Goal: Task Accomplishment & Management: Use online tool/utility

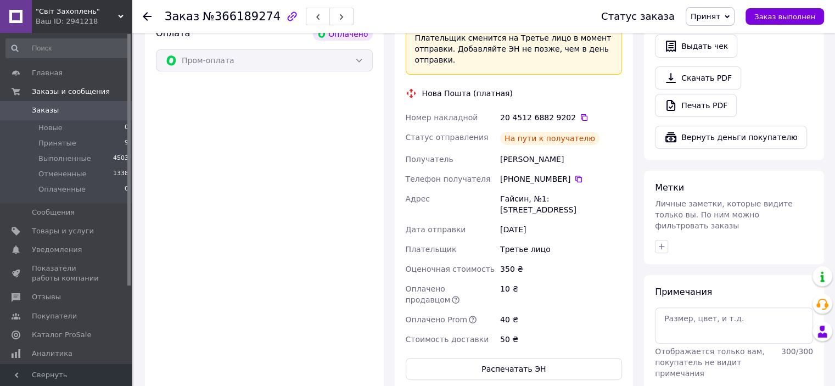
scroll to position [384, 0]
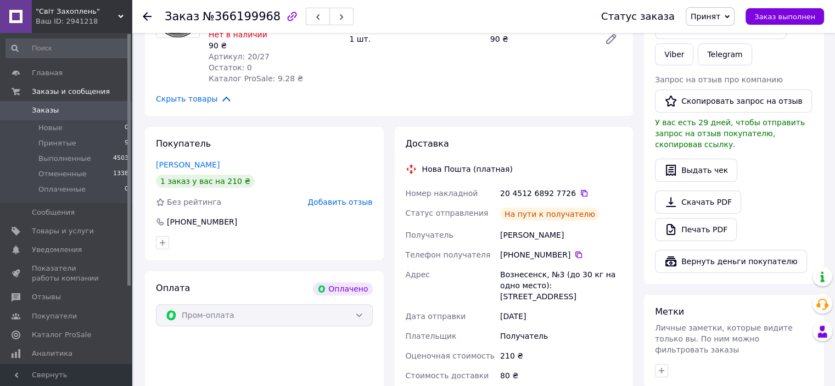
scroll to position [274, 0]
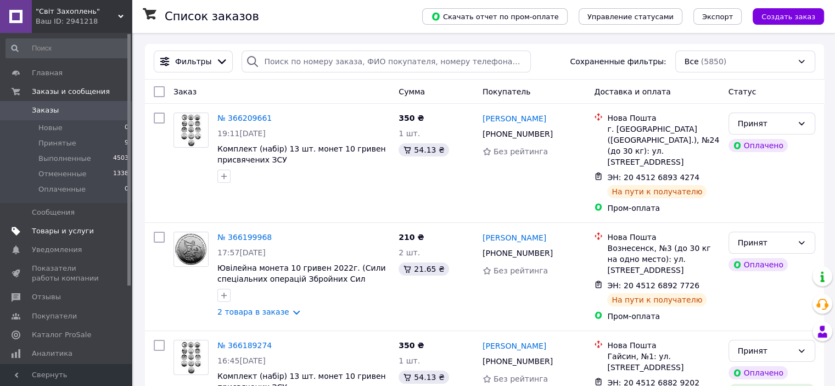
click at [61, 230] on span "Товары и услуги" at bounding box center [63, 231] width 62 height 10
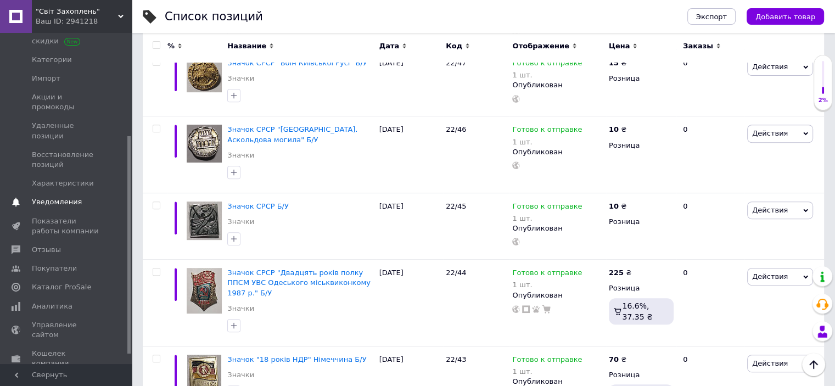
scroll to position [171, 0]
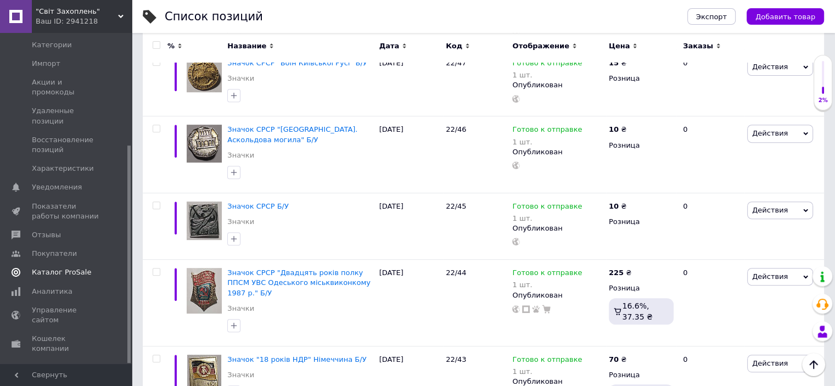
click at [64, 267] on span "Каталог ProSale" at bounding box center [61, 272] width 59 height 10
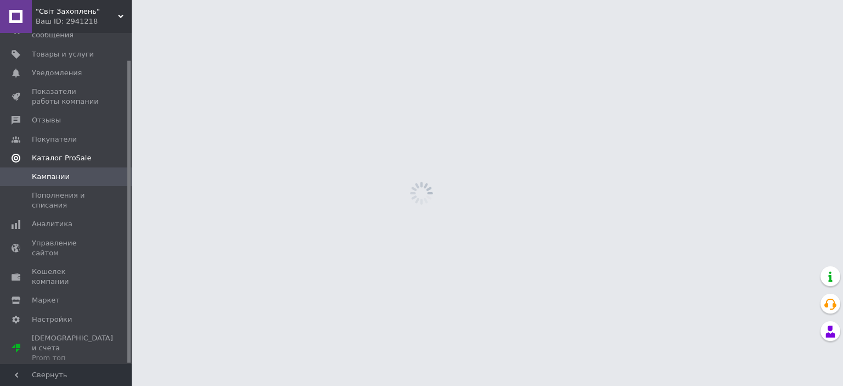
scroll to position [29, 0]
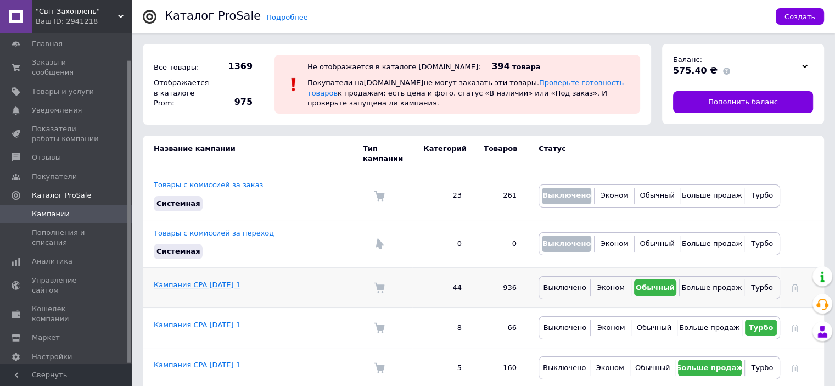
click at [226, 280] on link "Кампания CPA [DATE] 1" at bounding box center [197, 284] width 87 height 8
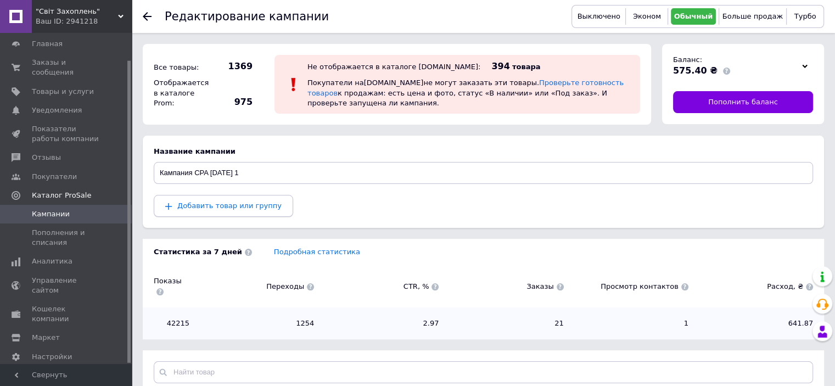
click at [242, 210] on span "Добавить товар или группу" at bounding box center [229, 205] width 104 height 8
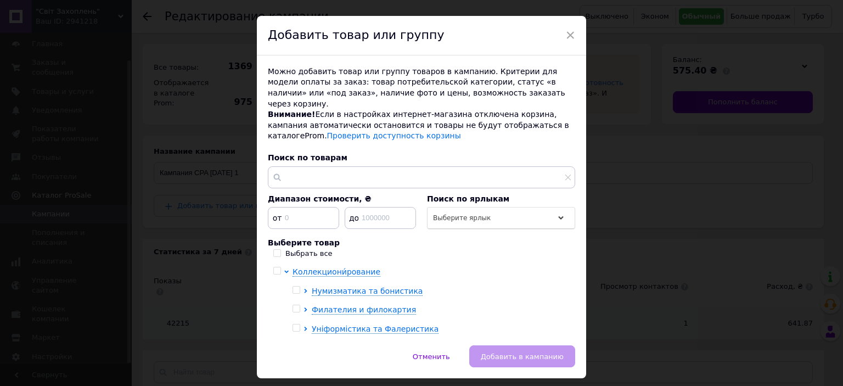
scroll to position [42, 0]
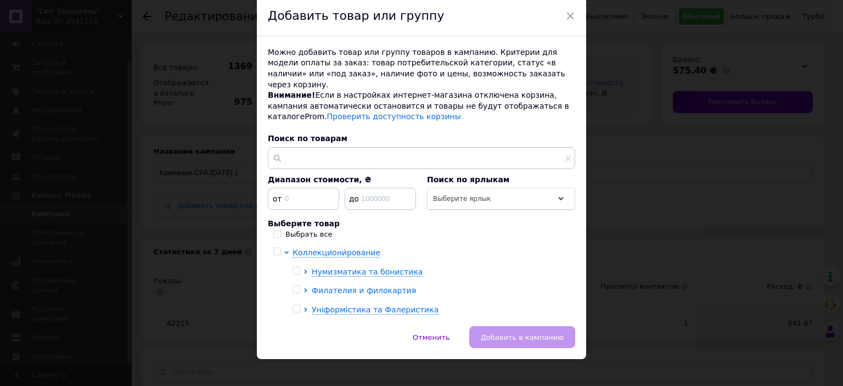
click at [373, 286] on span "Филателия и филокартия" at bounding box center [364, 290] width 104 height 9
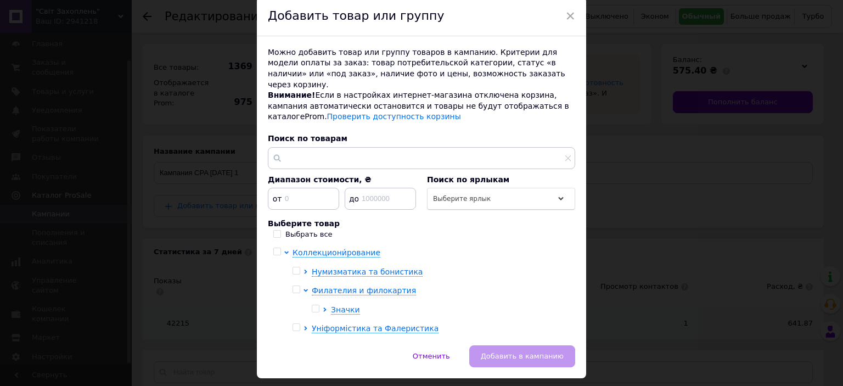
click at [315, 305] on input "checkbox" at bounding box center [315, 308] width 7 height 7
checkbox input "true"
click at [369, 324] on span "Уніформістика та Фалеристика" at bounding box center [375, 328] width 127 height 9
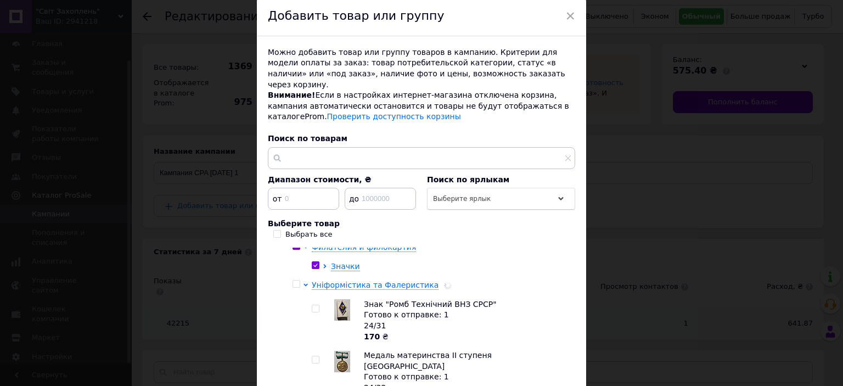
scroll to position [41, 0]
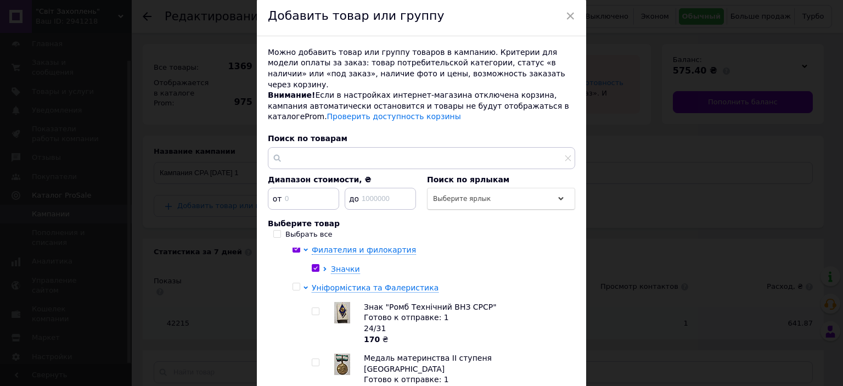
click at [296, 283] on input "checkbox" at bounding box center [296, 286] width 7 height 7
checkbox input "true"
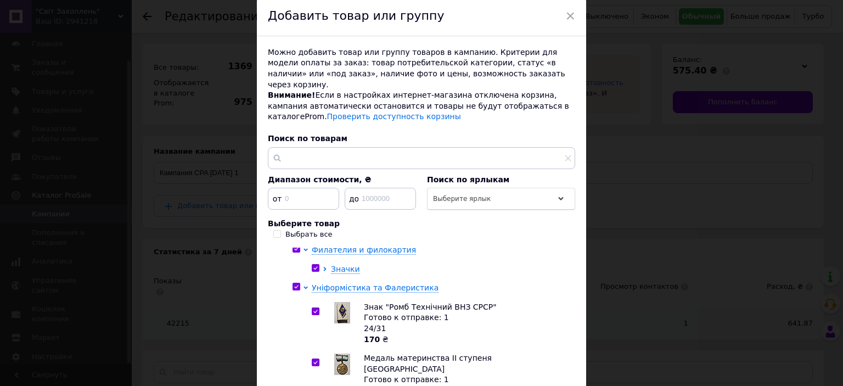
checkbox input "true"
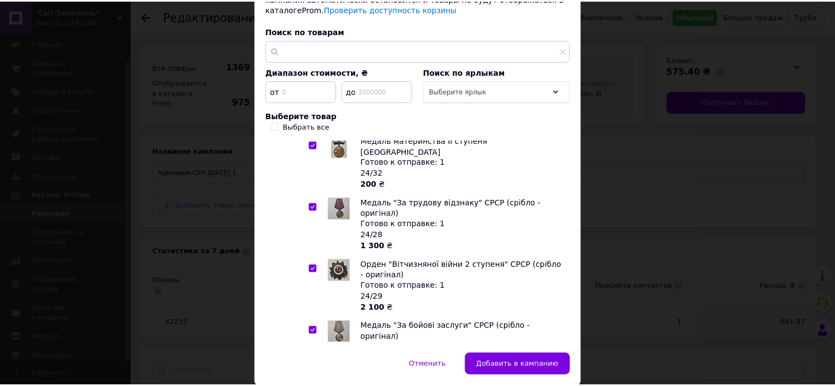
scroll to position [177, 0]
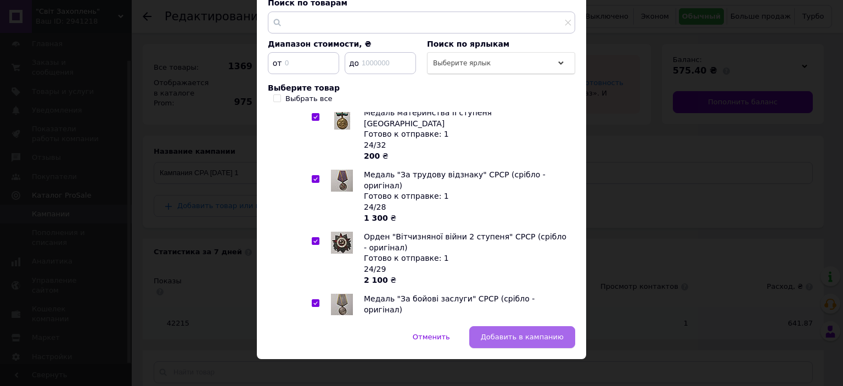
click at [523, 333] on span "Добавить в кампанию" at bounding box center [522, 337] width 83 height 8
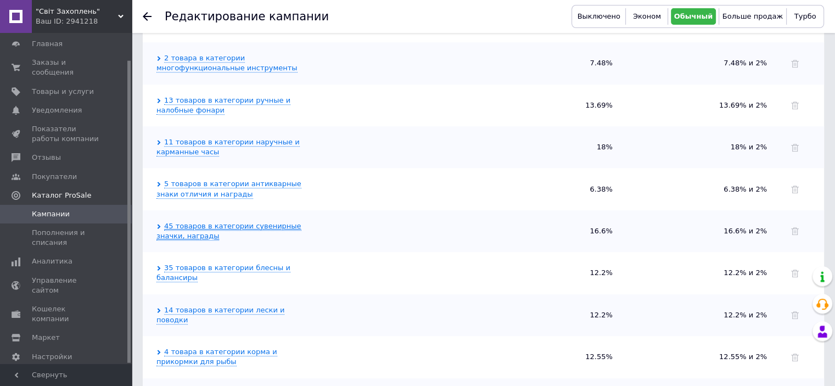
scroll to position [823, 0]
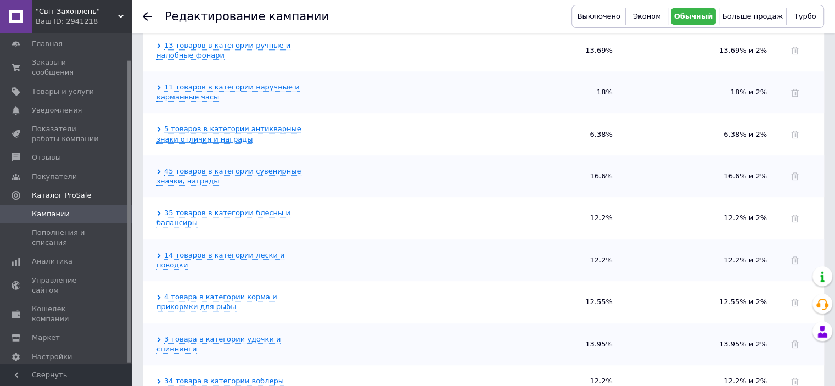
click at [240, 125] on link "5 товаров в категории антикварные знаки отличия и награды" at bounding box center [228, 134] width 145 height 19
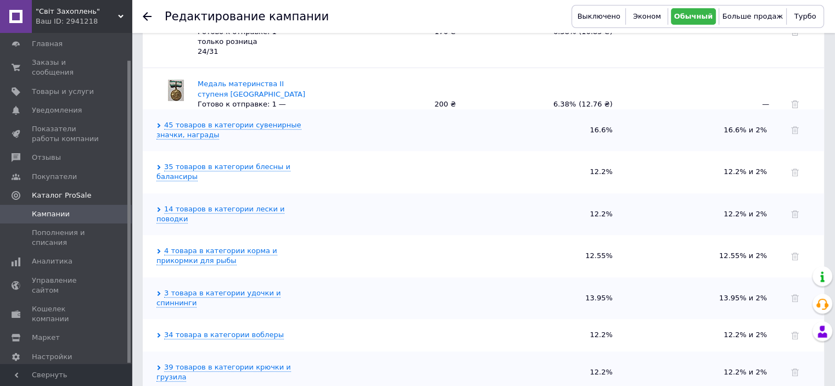
scroll to position [1043, 0]
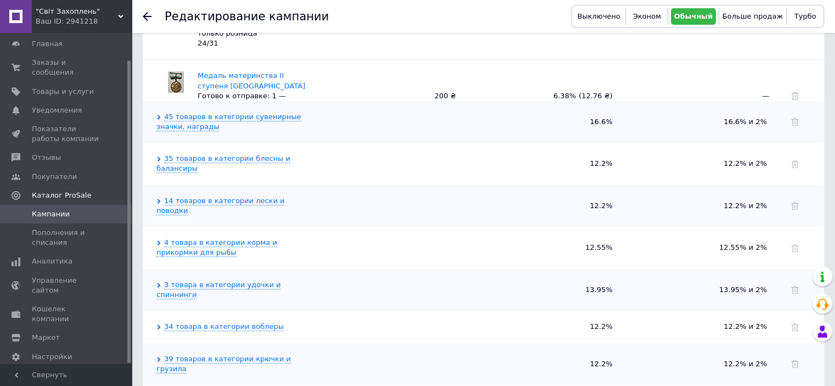
click at [243, 112] on span "45 товаров в категории сувенирные значки, награды" at bounding box center [231, 122] width 151 height 20
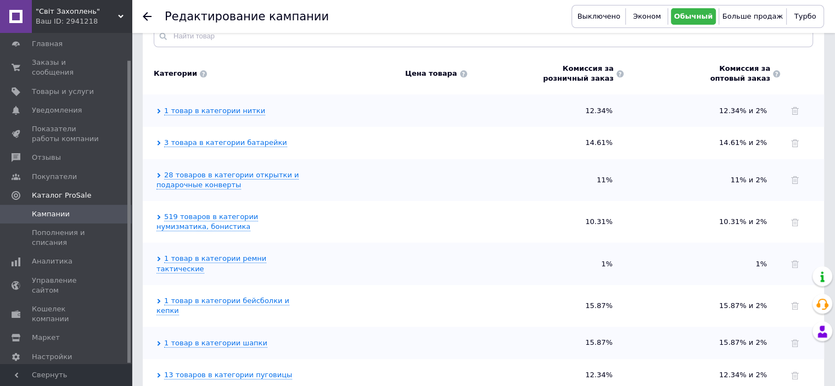
scroll to position [329, 0]
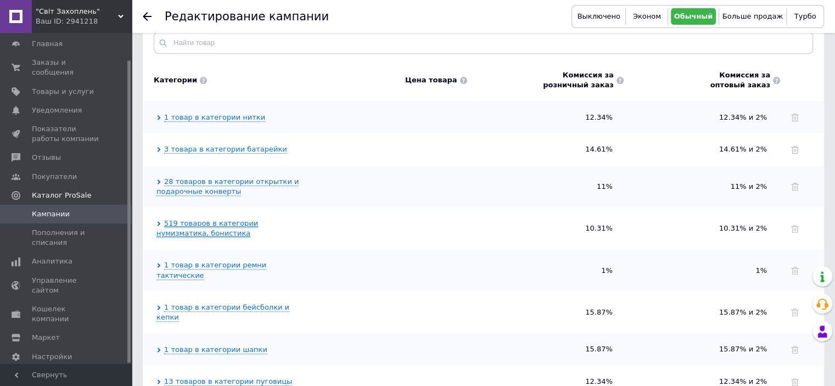
click at [250, 219] on link "519 товаров в категории нумизматика, бонистика" at bounding box center [207, 228] width 102 height 19
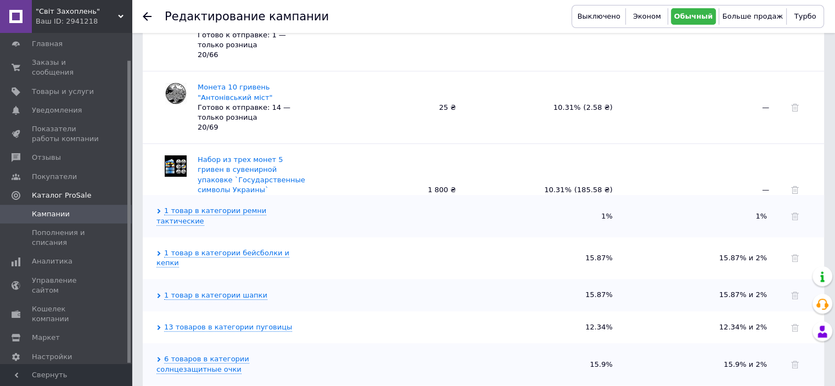
scroll to position [3801, 0]
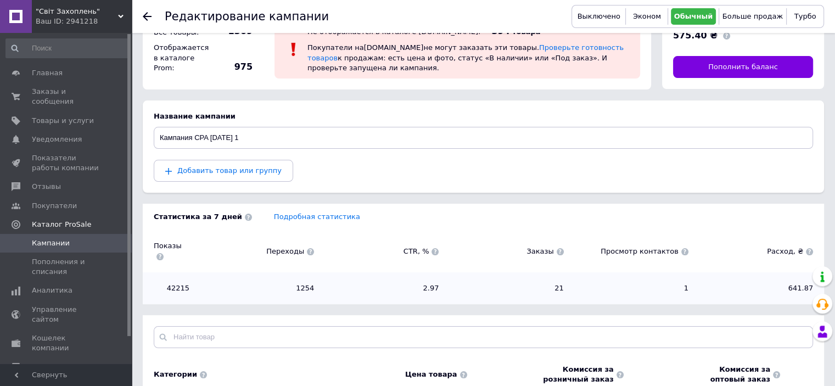
scroll to position [110, 0]
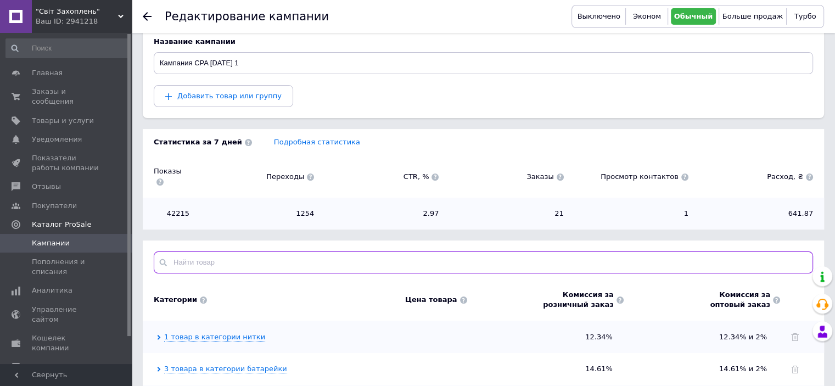
click at [257, 251] on input "text" at bounding box center [483, 262] width 659 height 22
paste input "Медаль "За трудову відзнаку" СРСР (срібло - оригінал)"
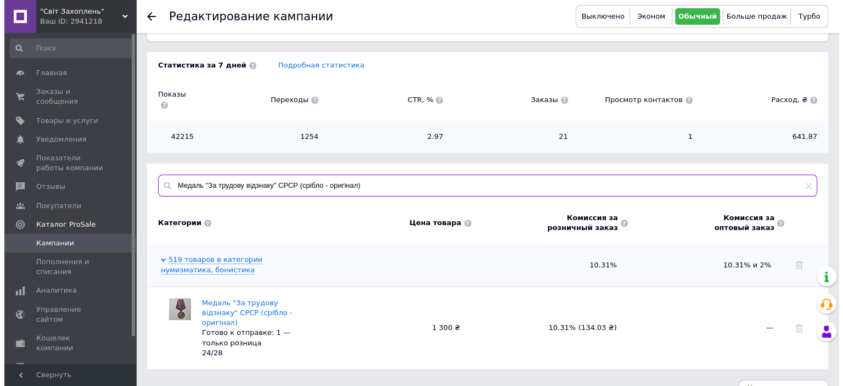
scroll to position [187, 0]
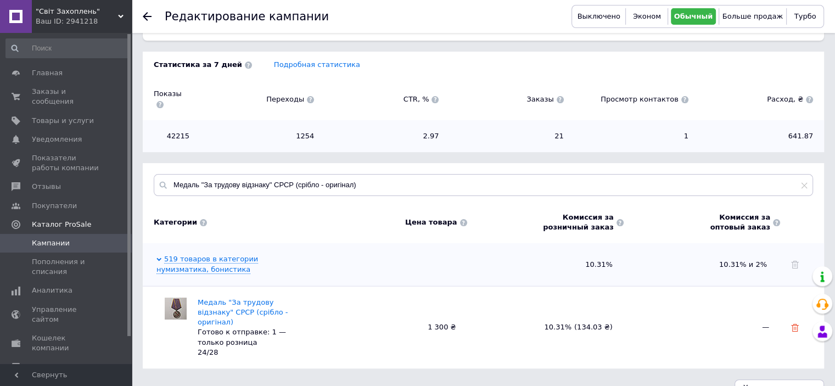
click at [795, 324] on icon at bounding box center [795, 328] width 8 height 8
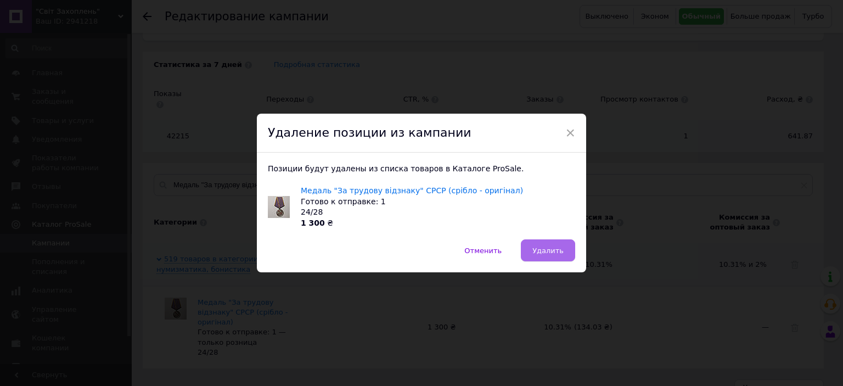
click at [554, 255] on button "Удалить" at bounding box center [548, 250] width 54 height 22
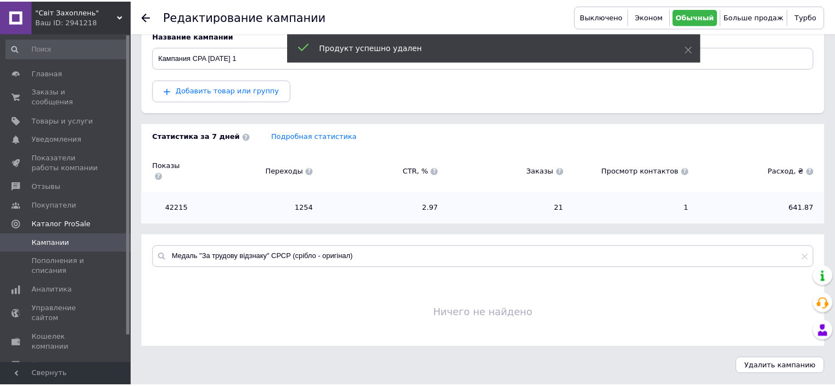
scroll to position [104, 0]
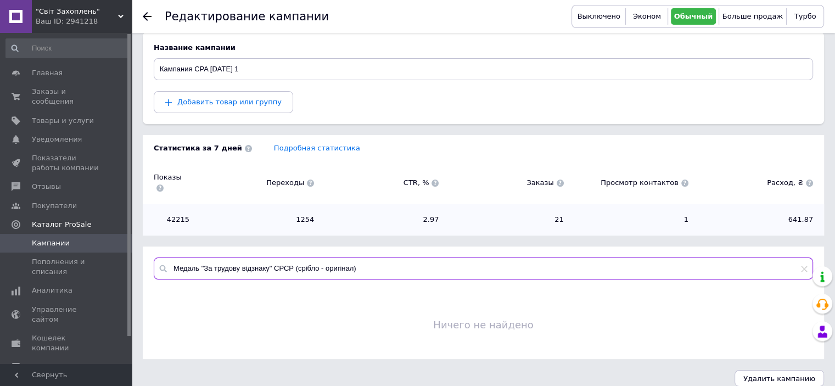
drag, startPoint x: 378, startPoint y: 259, endPoint x: 166, endPoint y: 244, distance: 212.4
click at [166, 246] on div "Медаль "За трудову відзнаку" СРСР (срібло - оригінал)" at bounding box center [483, 268] width 681 height 44
paste input "рден "Вітчизняної війни 2 ступеня"
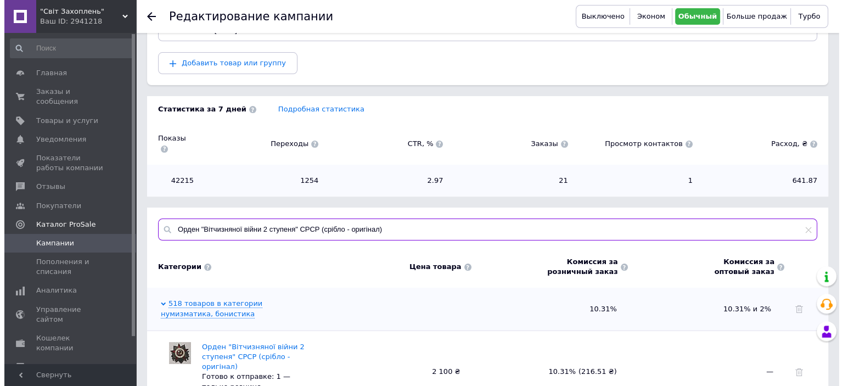
scroll to position [187, 0]
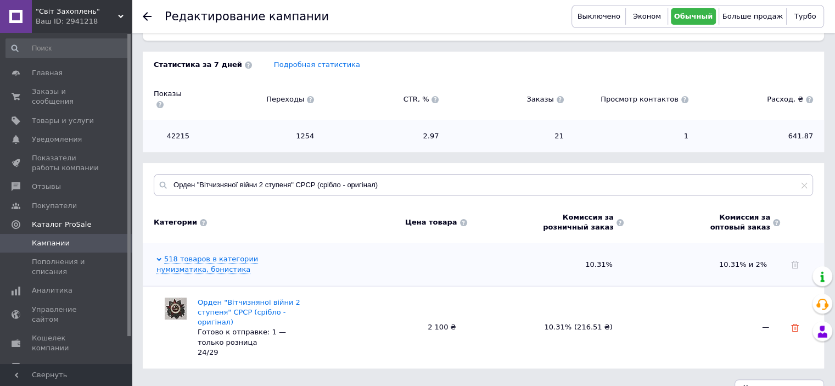
click at [796, 324] on icon at bounding box center [795, 328] width 8 height 8
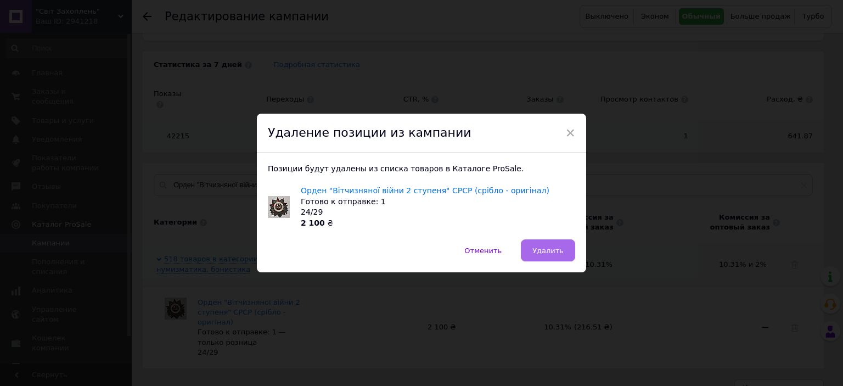
click at [547, 250] on span "Удалить" at bounding box center [547, 250] width 31 height 8
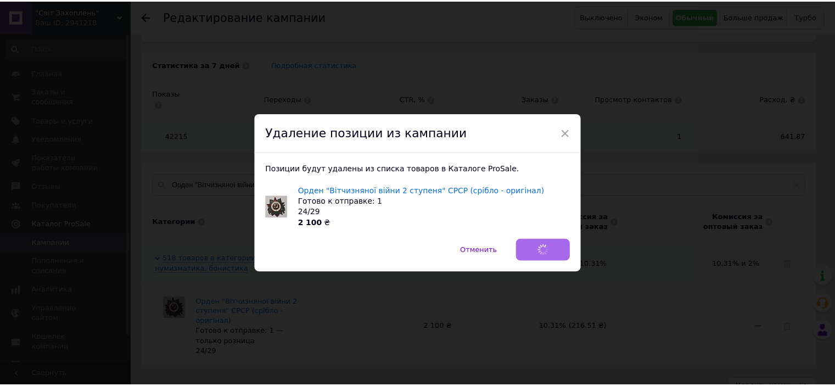
scroll to position [104, 0]
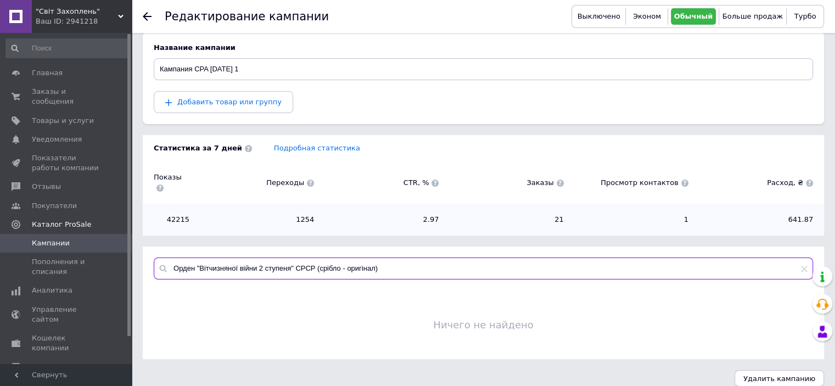
drag, startPoint x: 409, startPoint y: 260, endPoint x: 171, endPoint y: 250, distance: 237.9
click at [171, 257] on input "Орден "Вітчизняної війни 2 ступеня" СРСР (срібло - оригінал)" at bounding box center [483, 268] width 659 height 22
paste input "едаль "За бойові заслуги"
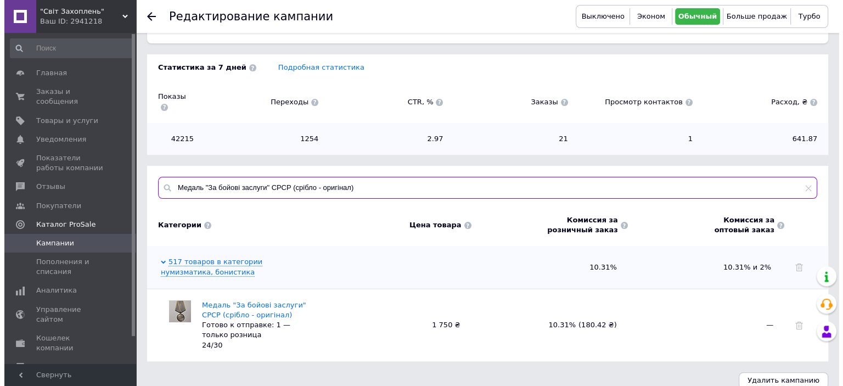
scroll to position [187, 0]
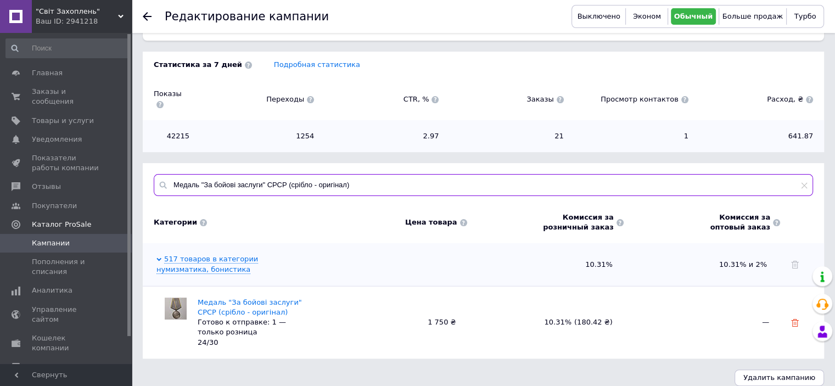
type input "Медаль "За бойові заслуги" СРСР (срібло - оригінал)"
click at [795, 319] on icon at bounding box center [795, 323] width 8 height 8
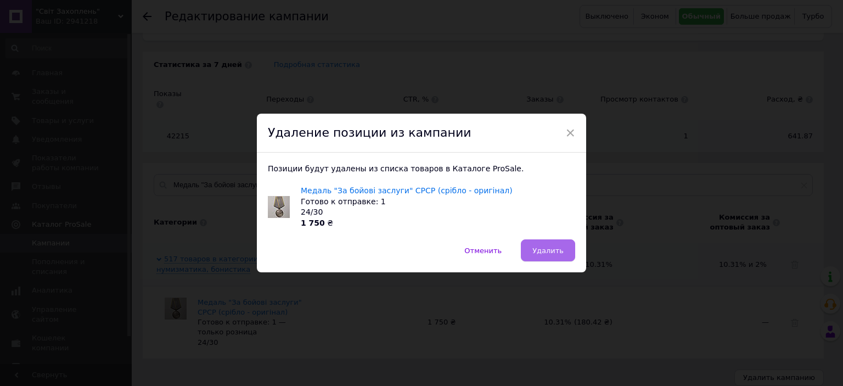
click at [548, 254] on span "Удалить" at bounding box center [547, 250] width 31 height 8
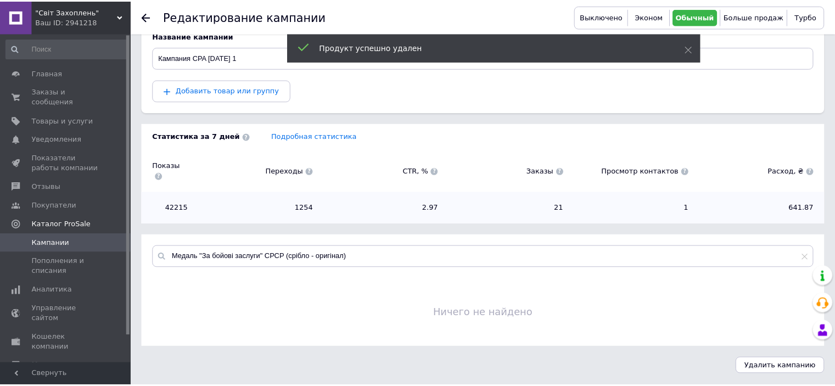
scroll to position [104, 0]
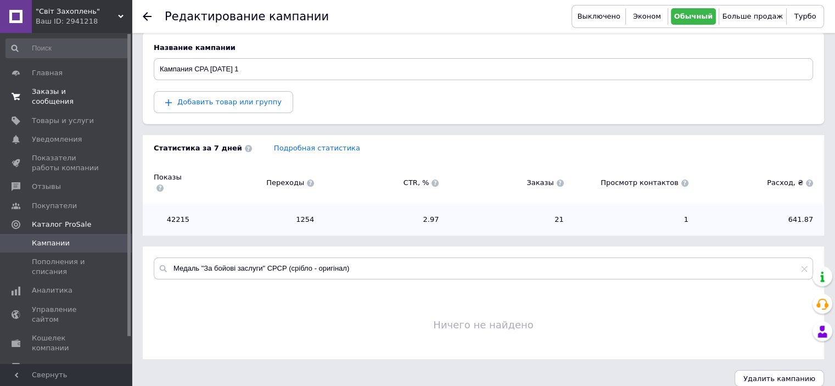
click at [54, 89] on span "Заказы и сообщения" at bounding box center [67, 97] width 70 height 20
